Goal: Task Accomplishment & Management: Use online tool/utility

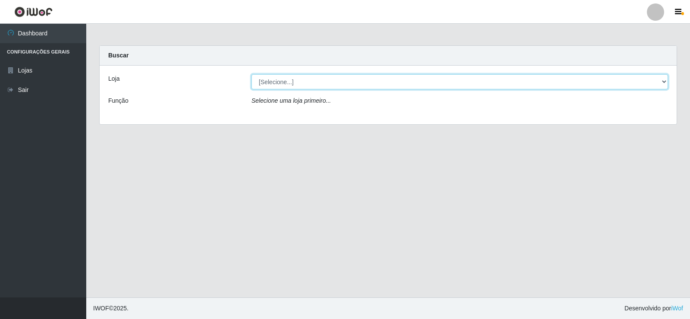
click at [291, 81] on select "[Selecione...] SuperFácil Atacado - [GEOGRAPHIC_DATA]" at bounding box center [459, 81] width 416 height 15
select select "504"
click at [251, 74] on select "[Selecione...] SuperFácil Atacado - [GEOGRAPHIC_DATA]" at bounding box center [459, 81] width 416 height 15
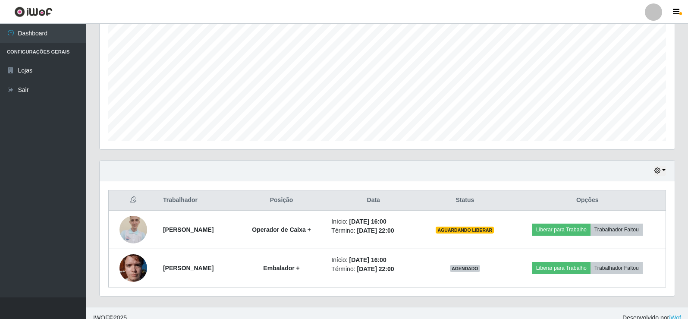
scroll to position [172, 0]
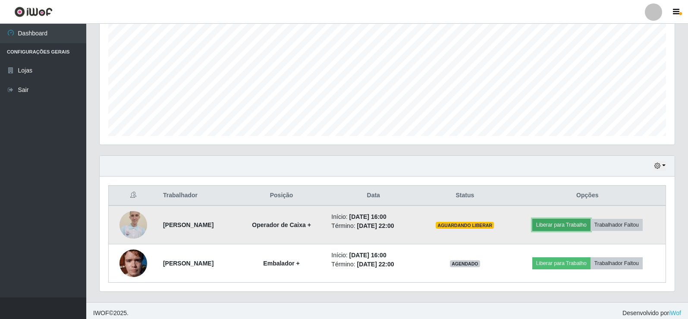
click at [568, 228] on button "Liberar para Trabalho" at bounding box center [561, 225] width 58 height 12
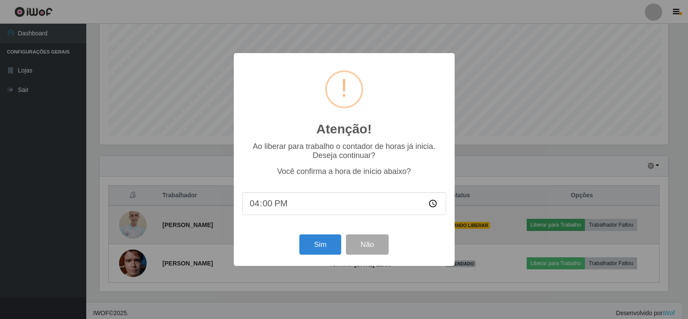
scroll to position [179, 570]
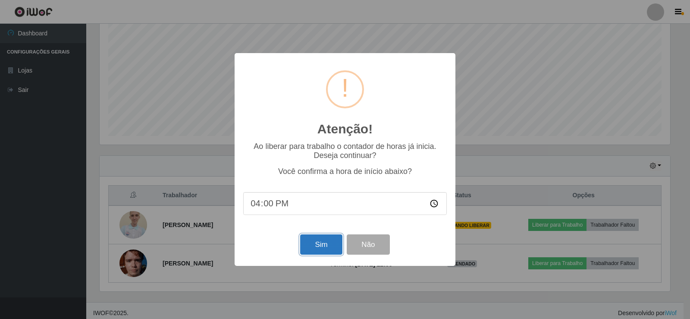
click at [317, 249] on button "Sim" at bounding box center [321, 244] width 42 height 20
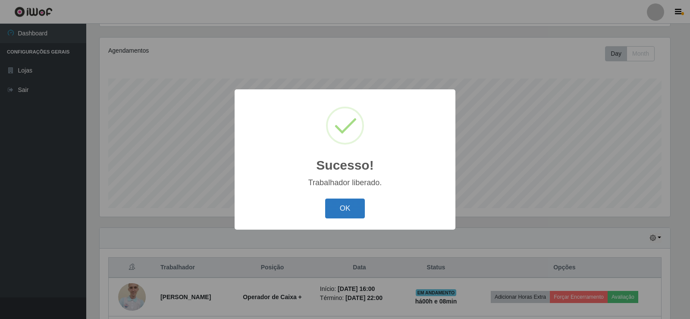
click at [348, 212] on button "OK" at bounding box center [345, 208] width 40 height 20
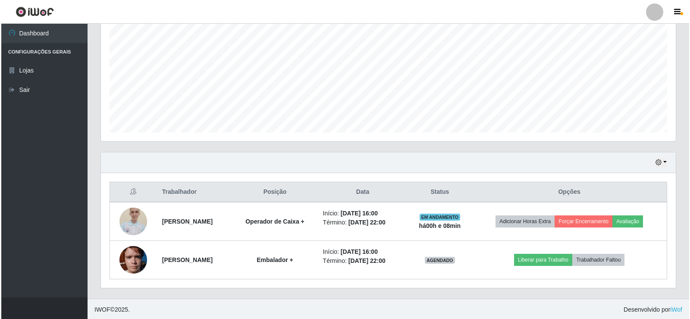
scroll to position [177, 0]
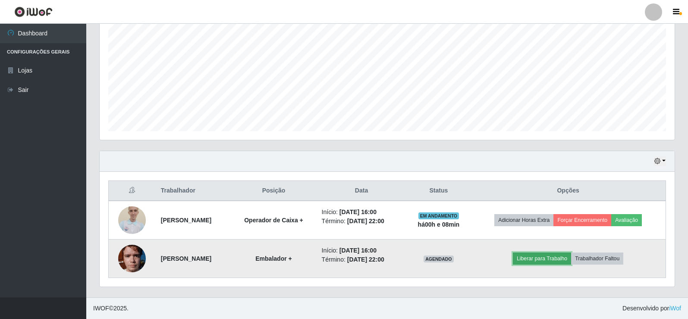
click at [549, 260] on button "Liberar para Trabalho" at bounding box center [542, 258] width 58 height 12
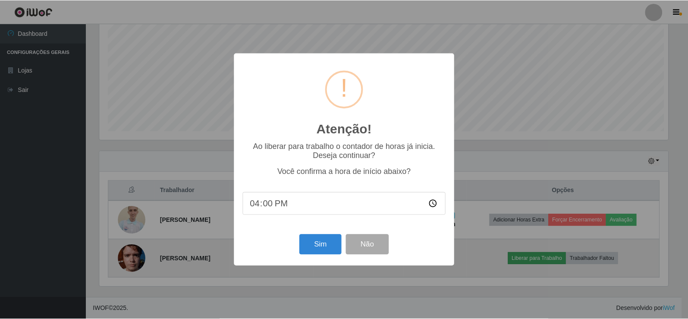
scroll to position [179, 570]
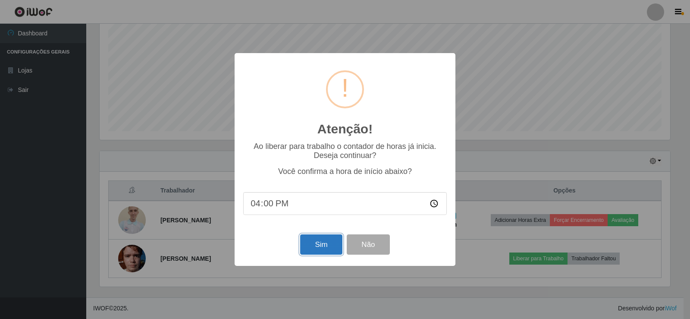
click at [326, 248] on button "Sim" at bounding box center [321, 244] width 42 height 20
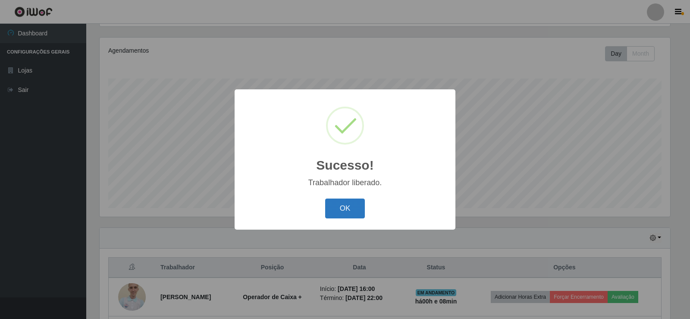
click at [333, 213] on button "OK" at bounding box center [345, 208] width 40 height 20
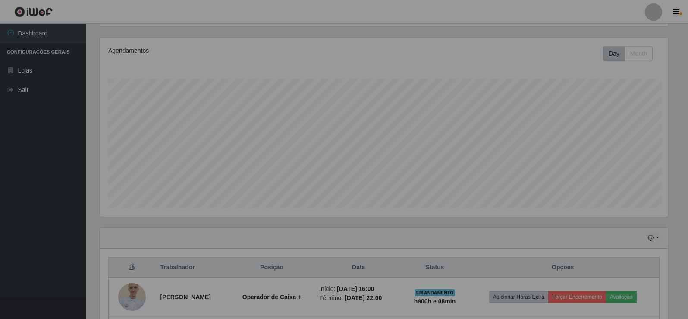
scroll to position [179, 575]
